Goal: Information Seeking & Learning: Learn about a topic

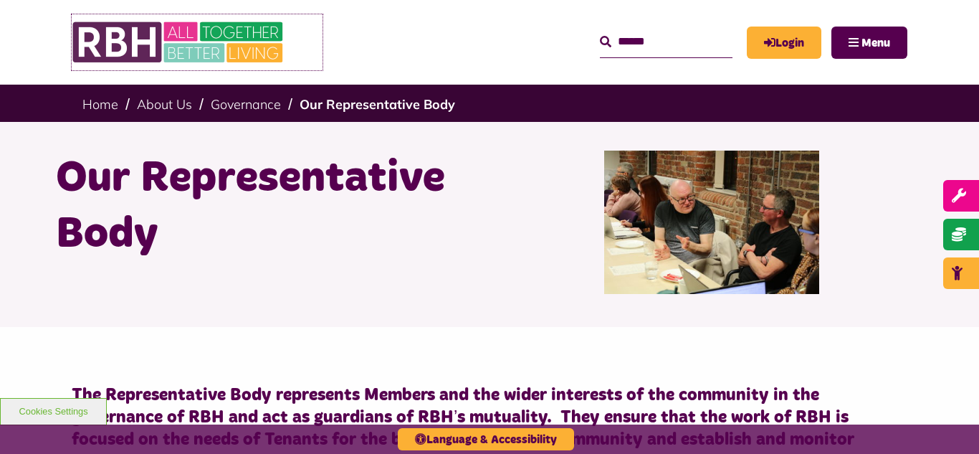
click at [170, 34] on img at bounding box center [179, 42] width 215 height 56
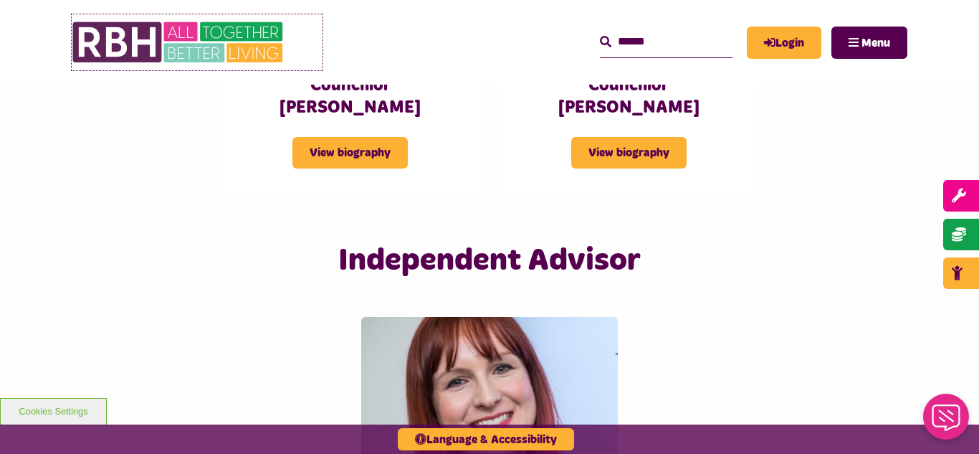
scroll to position [3360, 0]
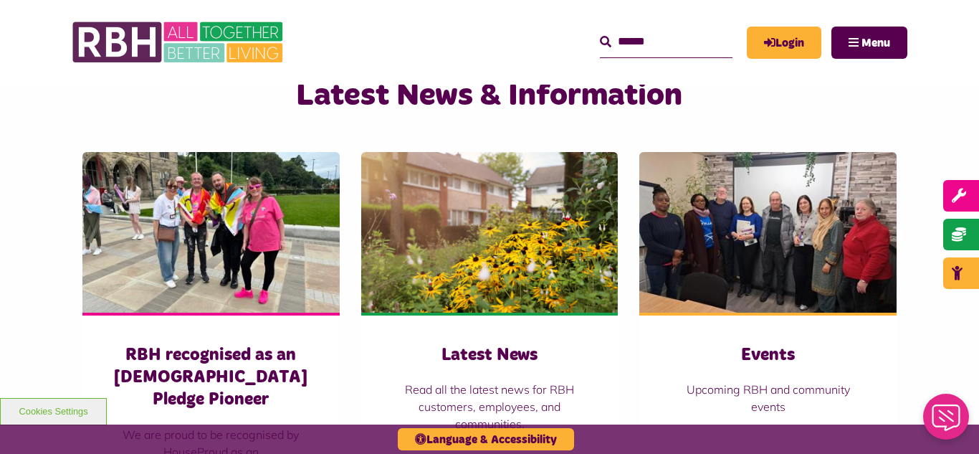
scroll to position [1004, 0]
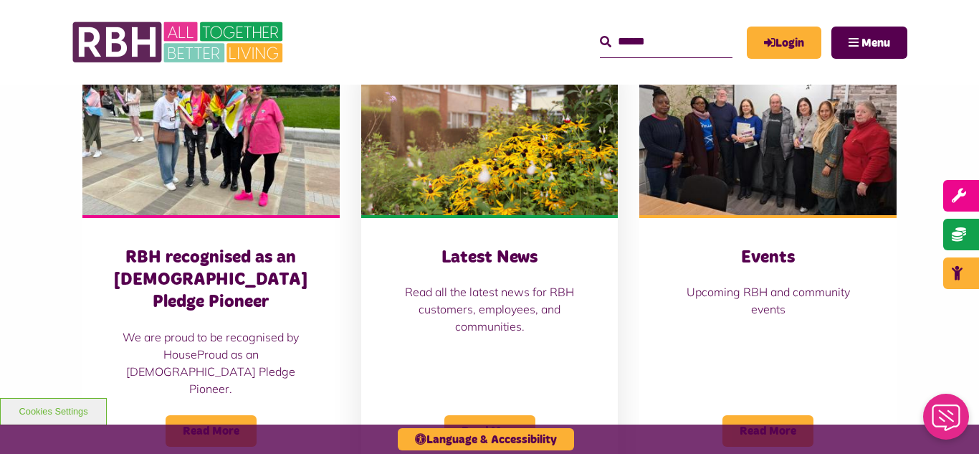
click at [445, 129] on img at bounding box center [489, 134] width 257 height 161
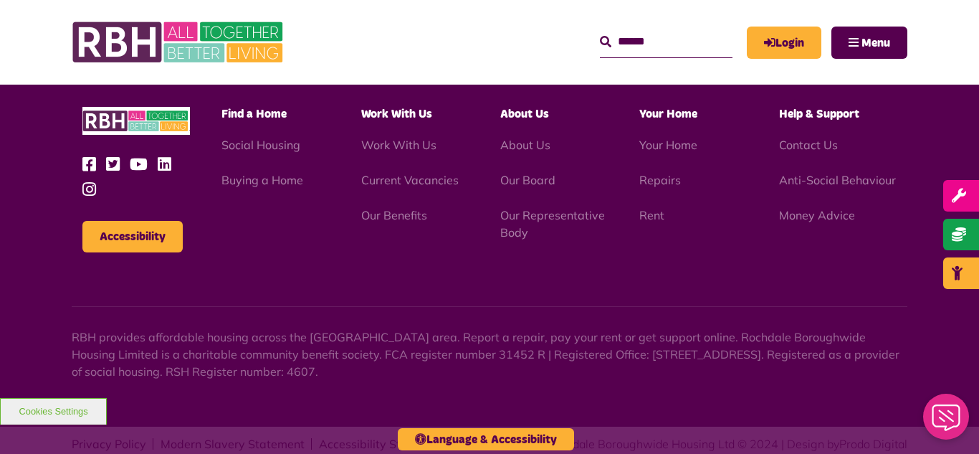
scroll to position [1561, 0]
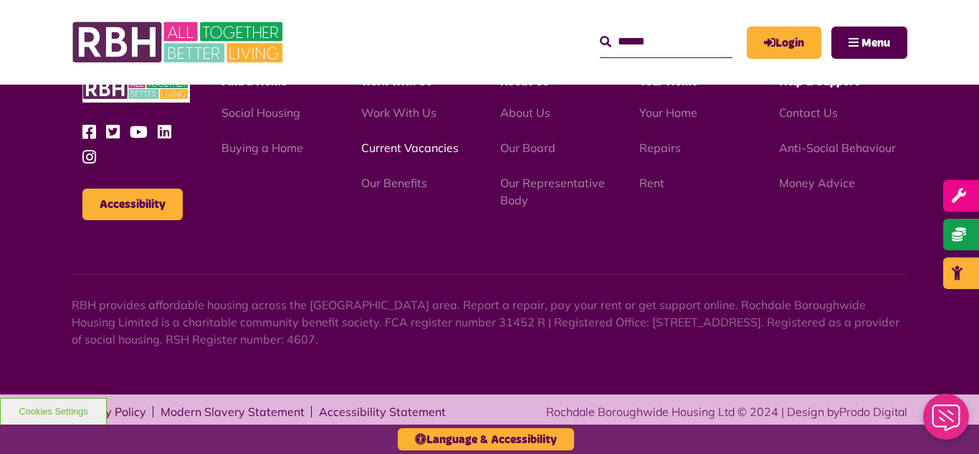
click at [402, 147] on link "Current Vacancies" at bounding box center [410, 148] width 98 height 14
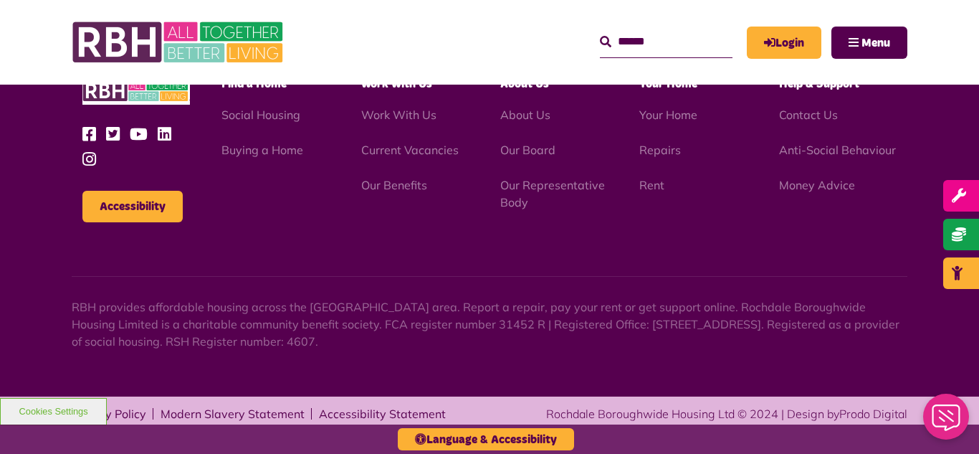
scroll to position [1685, 0]
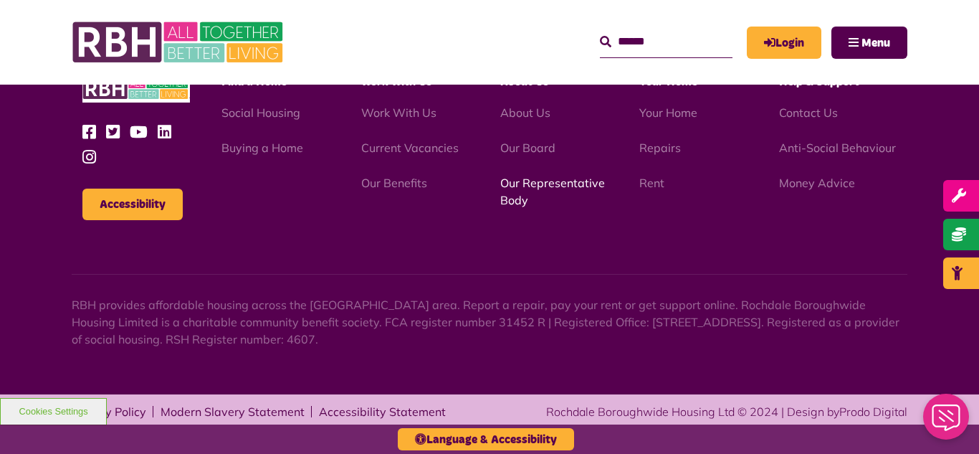
click at [564, 184] on link "Our Representative Body" at bounding box center [552, 192] width 105 height 32
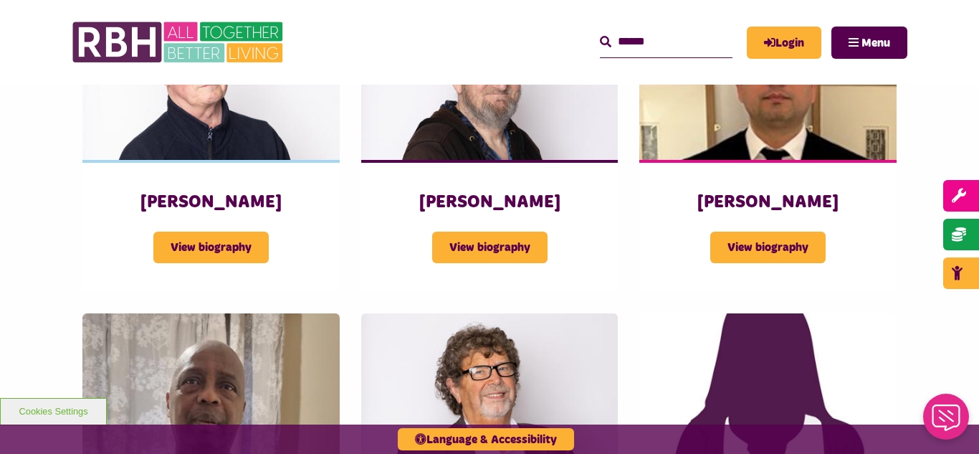
scroll to position [1463, 0]
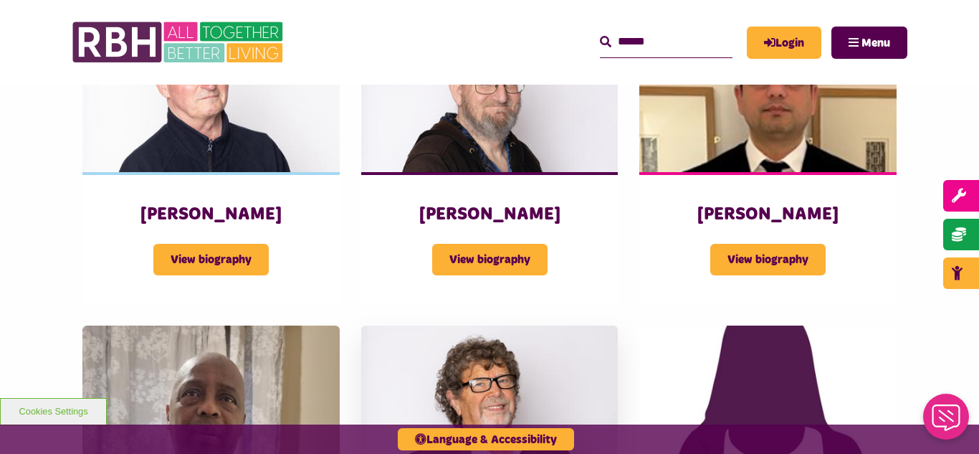
click at [493, 375] on img at bounding box center [489, 406] width 257 height 161
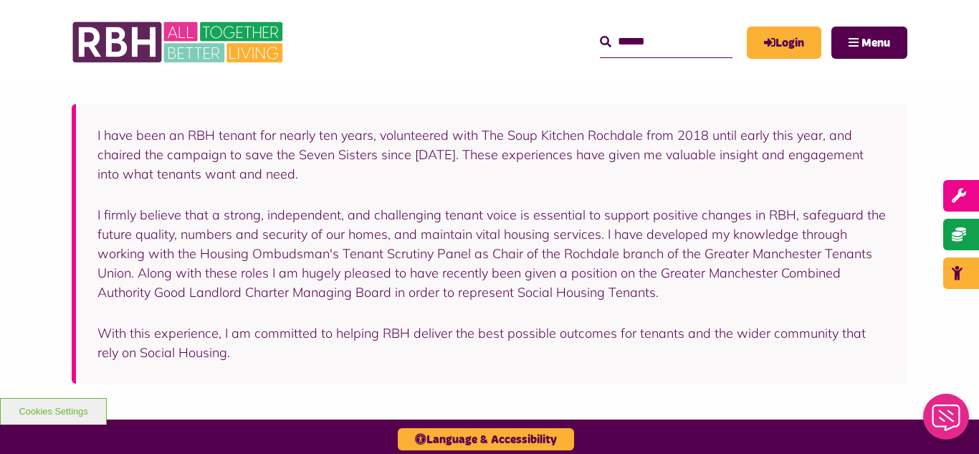
scroll to position [287, 0]
